Goal: Information Seeking & Learning: Understand process/instructions

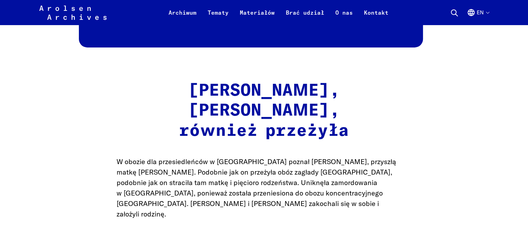
scroll to position [2479, 0]
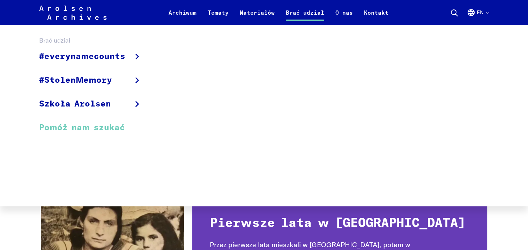
click at [76, 126] on link "Pomóż nam szukać" at bounding box center [95, 127] width 112 height 23
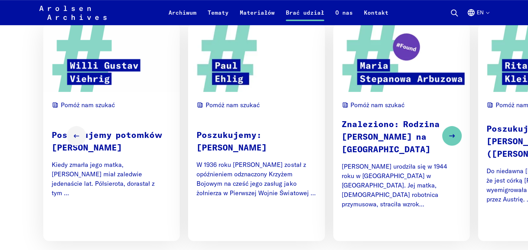
scroll to position [454, 0]
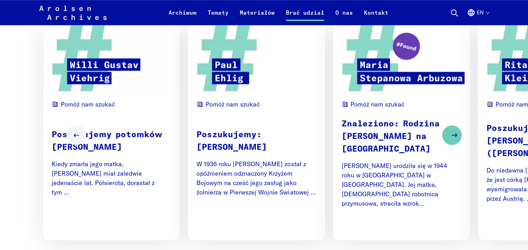
click at [452, 131] on icon "Next slide" at bounding box center [454, 135] width 8 height 8
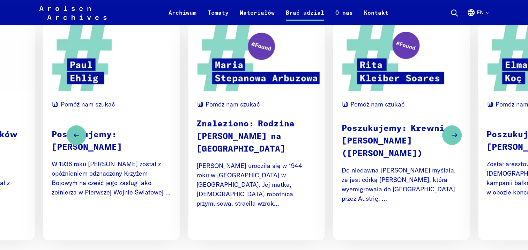
click at [452, 131] on icon "Next slide" at bounding box center [454, 135] width 8 height 8
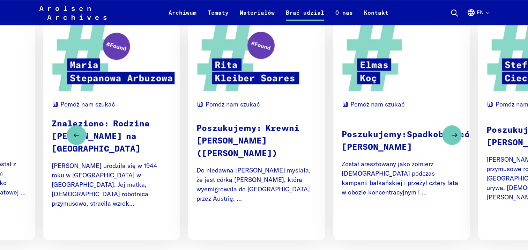
click at [452, 131] on icon "Next slide" at bounding box center [454, 135] width 8 height 8
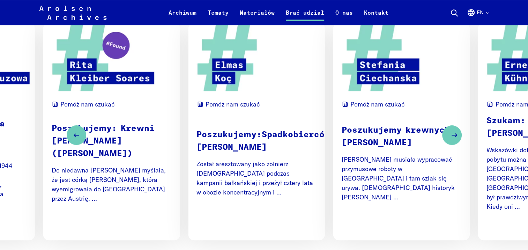
click at [452, 131] on icon "Next slide" at bounding box center [454, 135] width 8 height 8
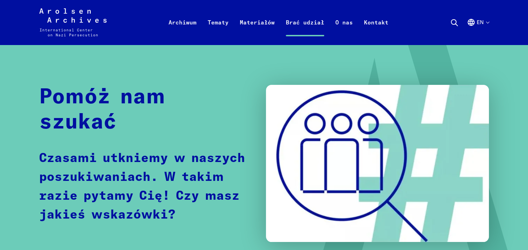
scroll to position [0, 0]
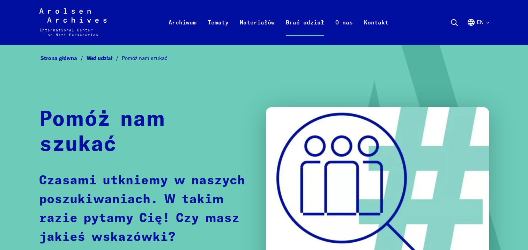
click at [98, 59] on link "Weź udział" at bounding box center [104, 58] width 35 height 7
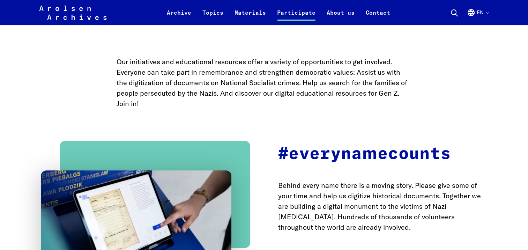
scroll to position [158, 0]
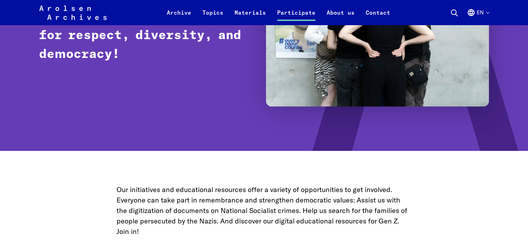
drag, startPoint x: 279, startPoint y: 63, endPoint x: 488, endPoint y: 13, distance: 214.6
click at [488, 13] on button "en" at bounding box center [478, 16] width 22 height 17
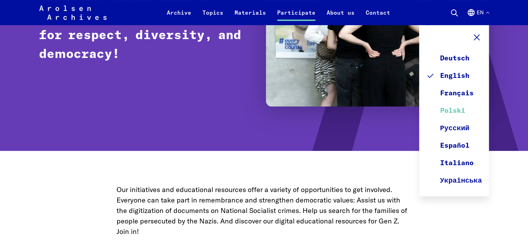
click at [462, 110] on link "Polski" at bounding box center [454, 110] width 56 height 17
